Goal: Transaction & Acquisition: Register for event/course

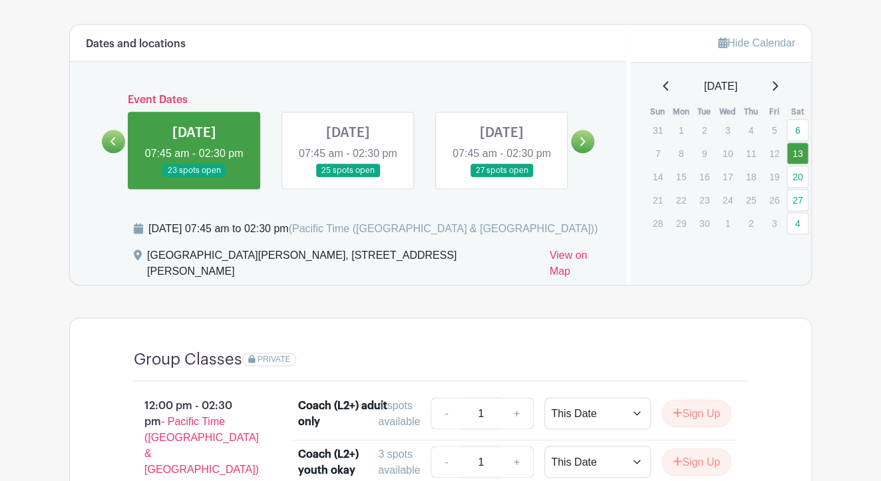
scroll to position [480, 0]
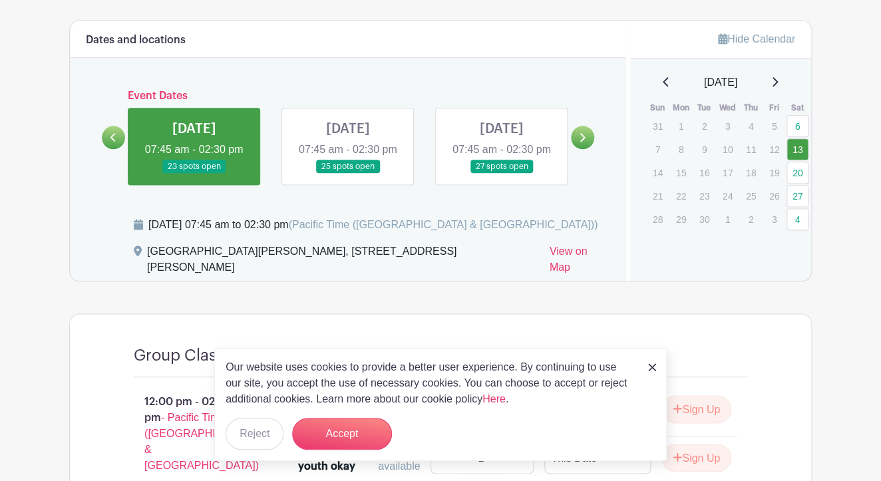
click at [194, 174] on link at bounding box center [194, 174] width 0 height 0
click at [654, 377] on div "Our website uses cookies to provide a better user experience. By continuing to …" at bounding box center [440, 404] width 453 height 113
click at [646, 357] on div "Our website uses cookies to provide a better user experience. By continuing to …" at bounding box center [440, 404] width 453 height 113
click at [648, 368] on div "Our website uses cookies to provide a better user experience. By continuing to …" at bounding box center [440, 404] width 453 height 113
click at [651, 367] on img at bounding box center [652, 367] width 8 height 8
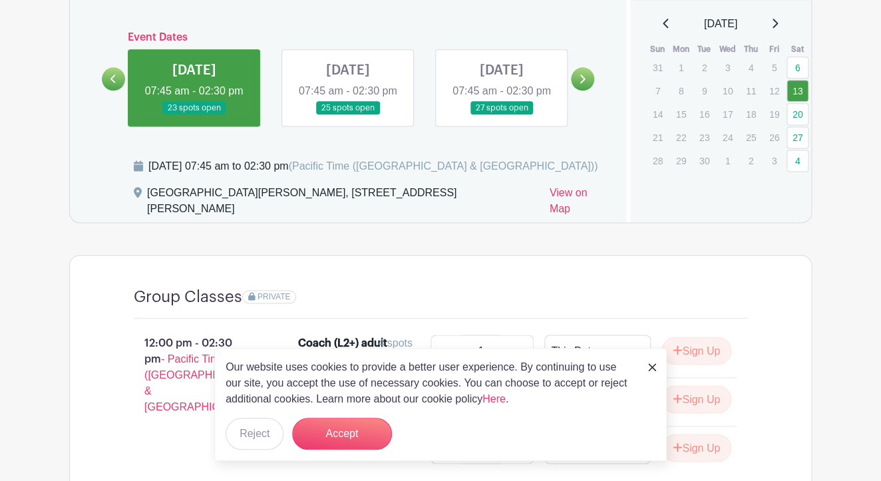
scroll to position [552, 0]
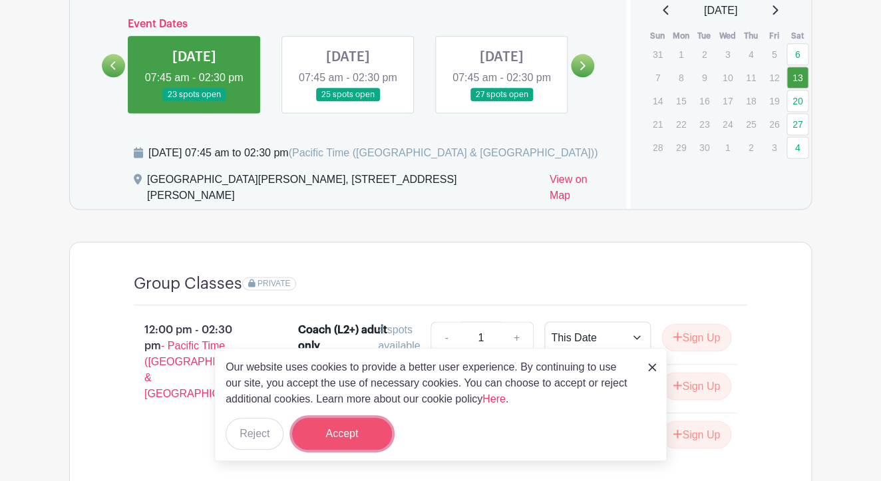
click at [328, 427] on button "Accept" at bounding box center [342, 434] width 100 height 32
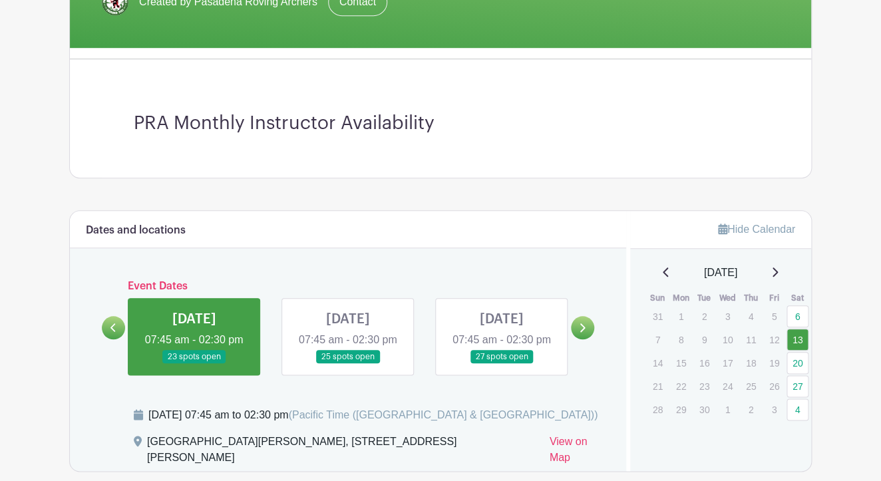
scroll to position [276, 0]
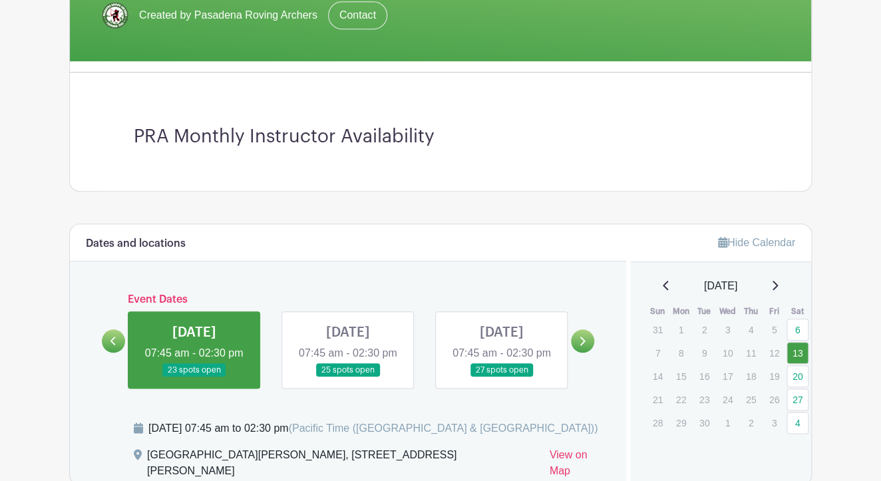
click at [348, 377] on link at bounding box center [348, 377] width 0 height 0
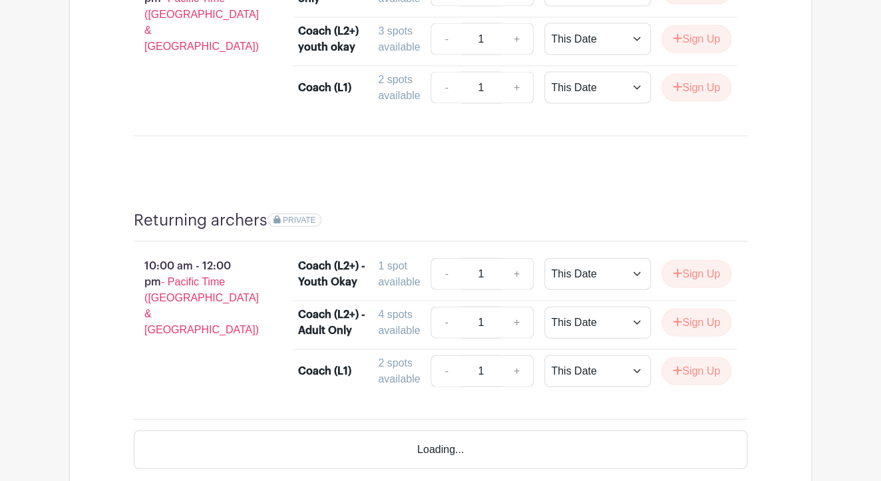
scroll to position [899, 0]
click at [700, 328] on button "Sign Up" at bounding box center [697, 322] width 70 height 28
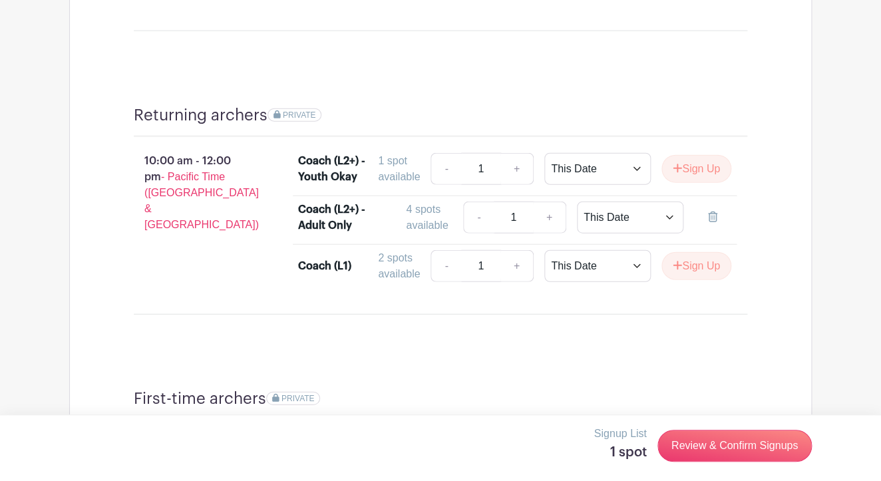
scroll to position [1007, 0]
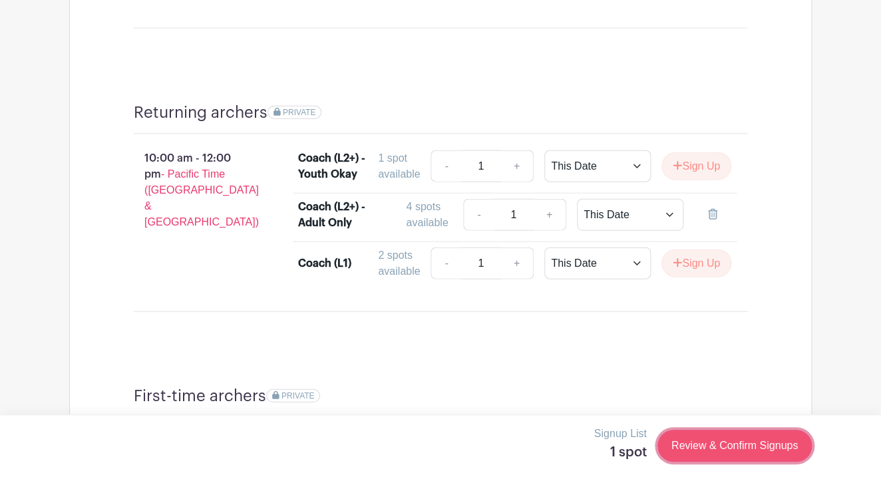
click at [742, 454] on link "Review & Confirm Signups" at bounding box center [735, 446] width 154 height 32
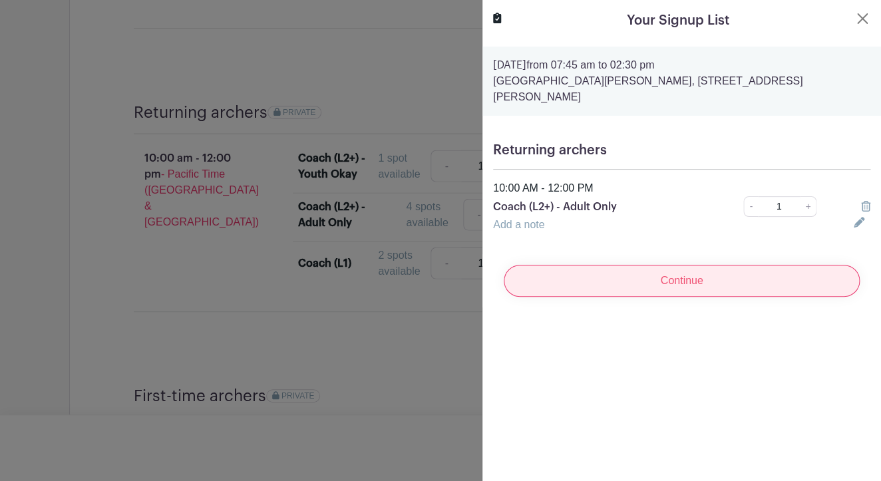
click at [656, 275] on input "Continue" at bounding box center [682, 281] width 356 height 32
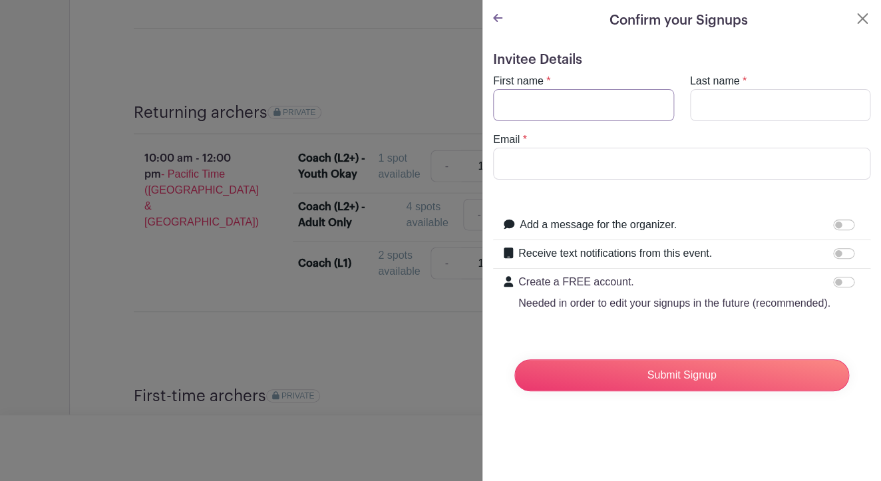
click at [528, 90] on input "First name" at bounding box center [583, 105] width 181 height 32
type input "Steph"
click at [700, 99] on input "Last name" at bounding box center [780, 105] width 181 height 32
type input "[PERSON_NAME]"
click at [578, 162] on input "Email" at bounding box center [681, 164] width 377 height 32
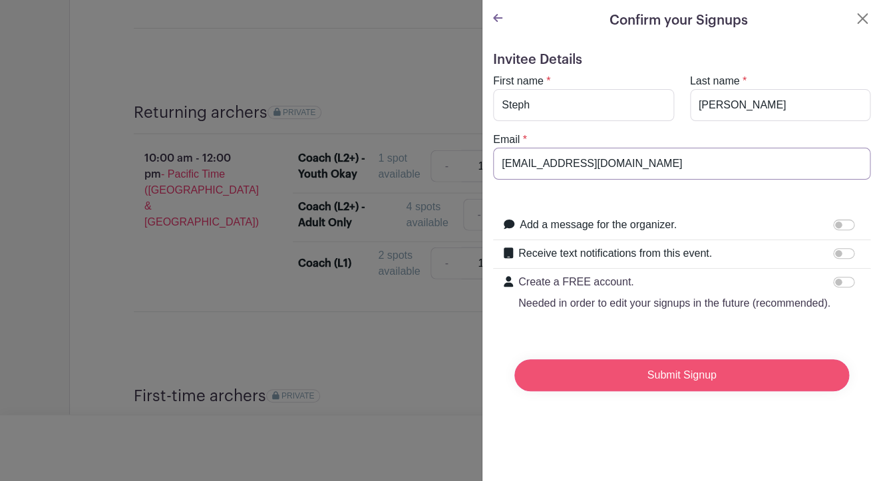
type input "[EMAIL_ADDRESS][DOMAIN_NAME]"
click at [623, 378] on input "Submit Signup" at bounding box center [682, 375] width 335 height 32
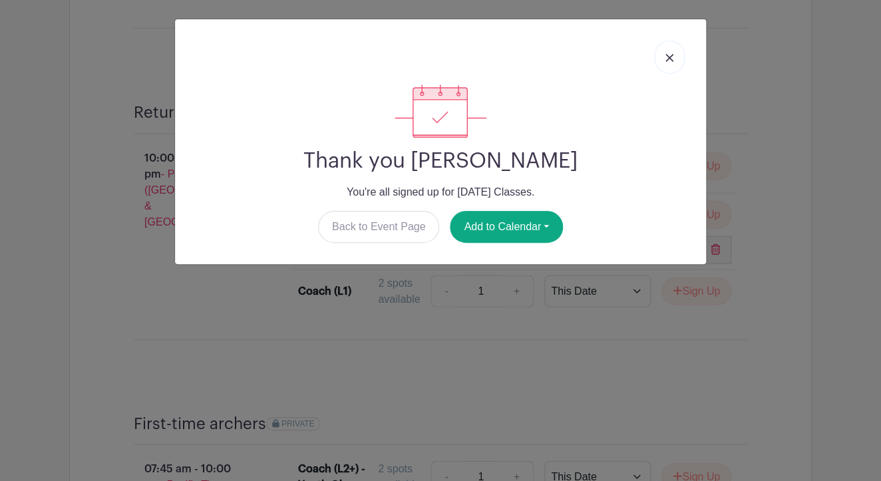
click at [681, 53] on link at bounding box center [669, 57] width 31 height 33
